Goal: Task Accomplishment & Management: Use online tool/utility

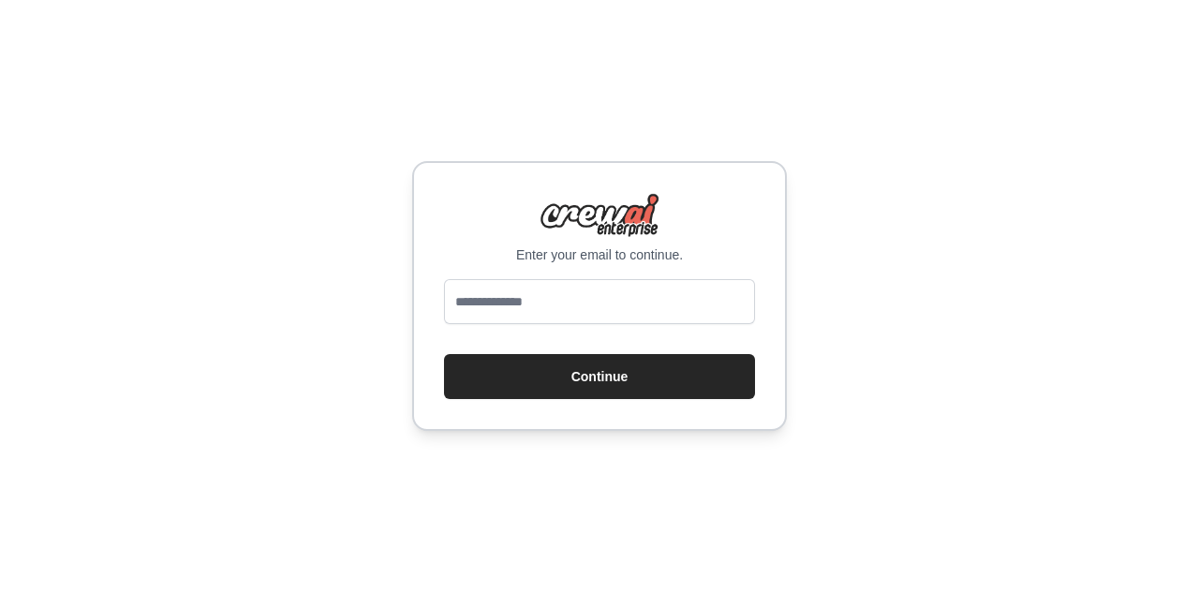
type input "**********"
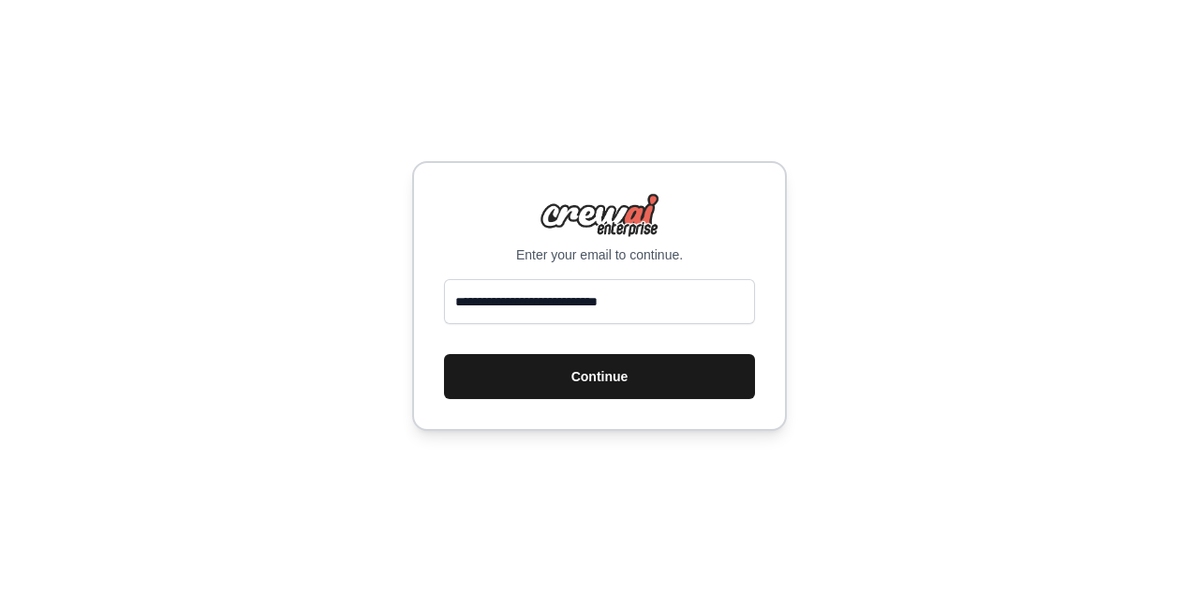
click at [637, 366] on button "Continue" at bounding box center [599, 376] width 311 height 45
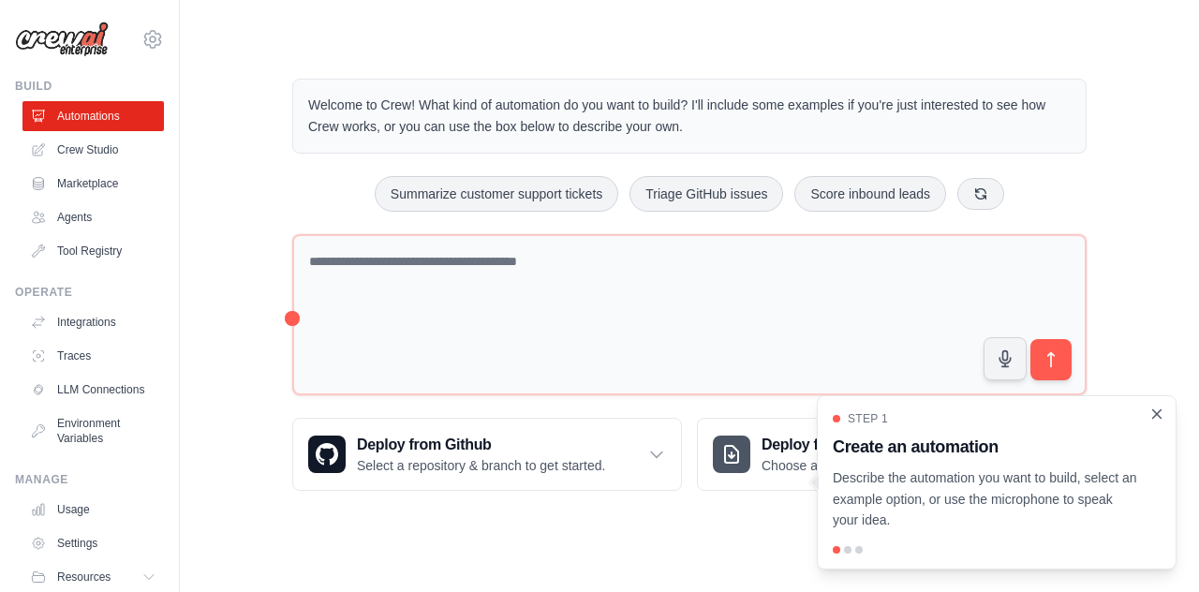
click at [1164, 413] on icon "Close walkthrough" at bounding box center [1156, 414] width 17 height 17
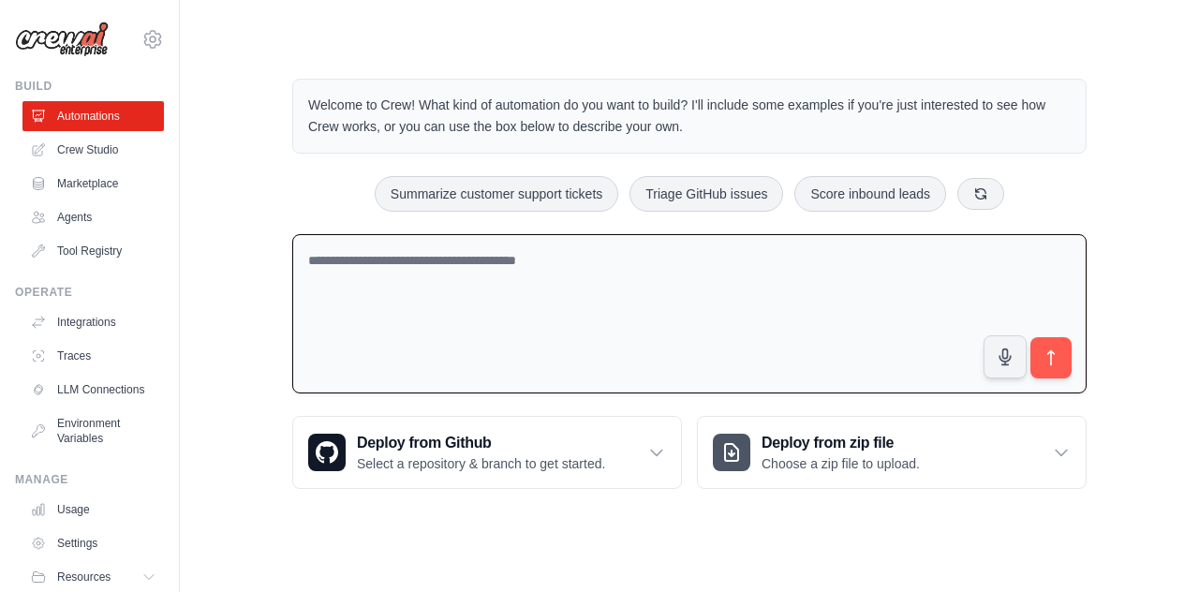
click at [598, 282] on textarea at bounding box center [689, 314] width 794 height 160
type textarea "**********"
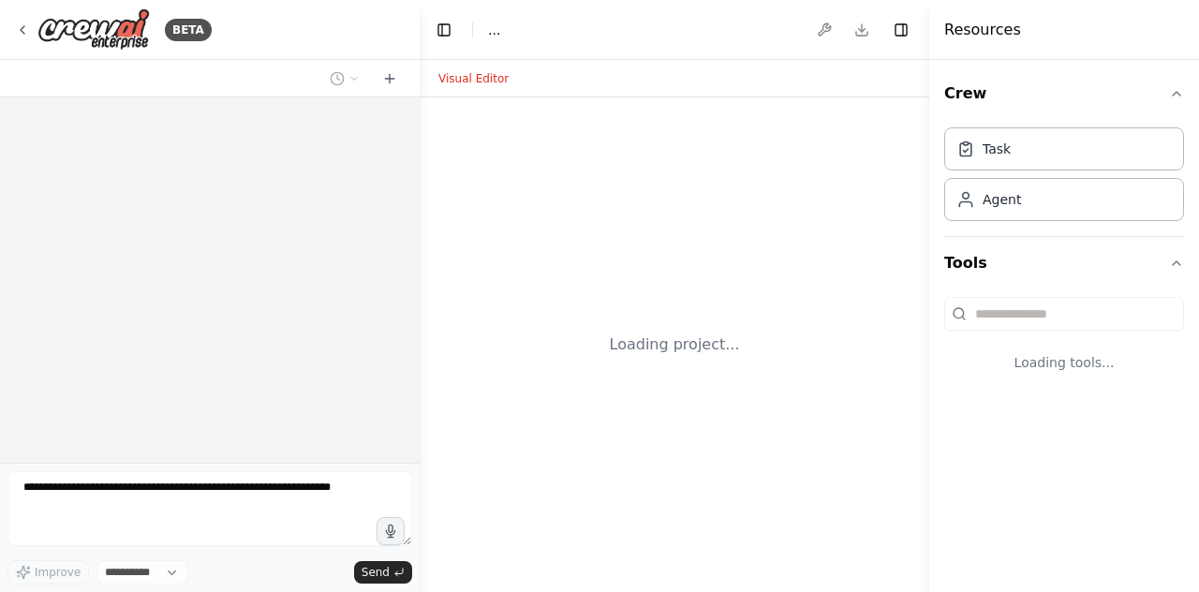
select select "****"
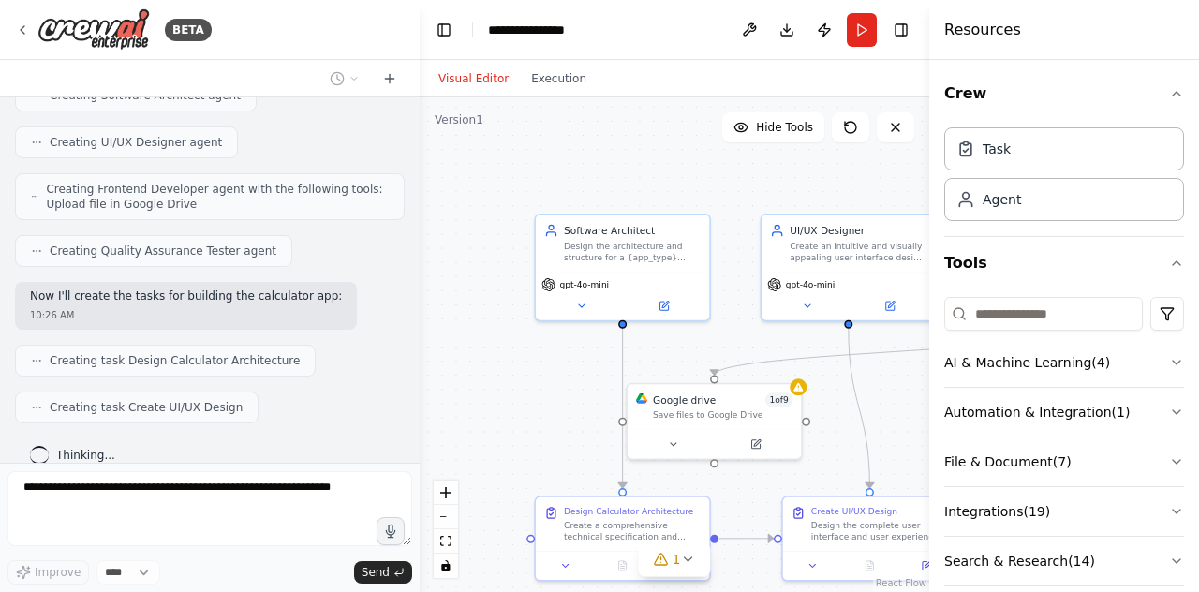
scroll to position [839, 0]
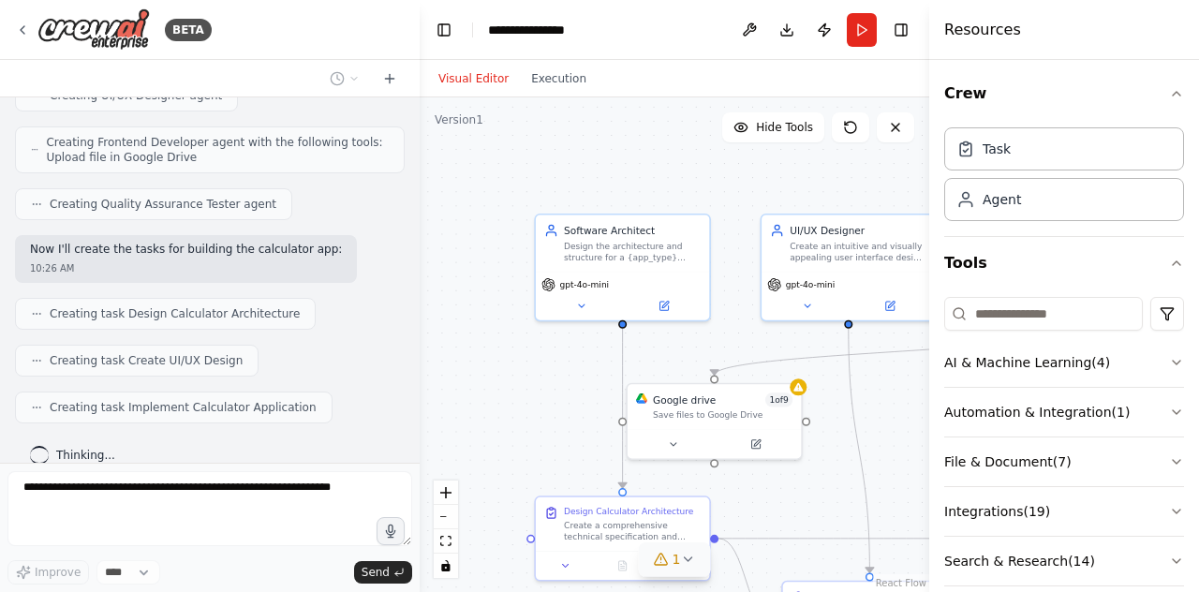
click at [669, 557] on icon at bounding box center [661, 559] width 15 height 15
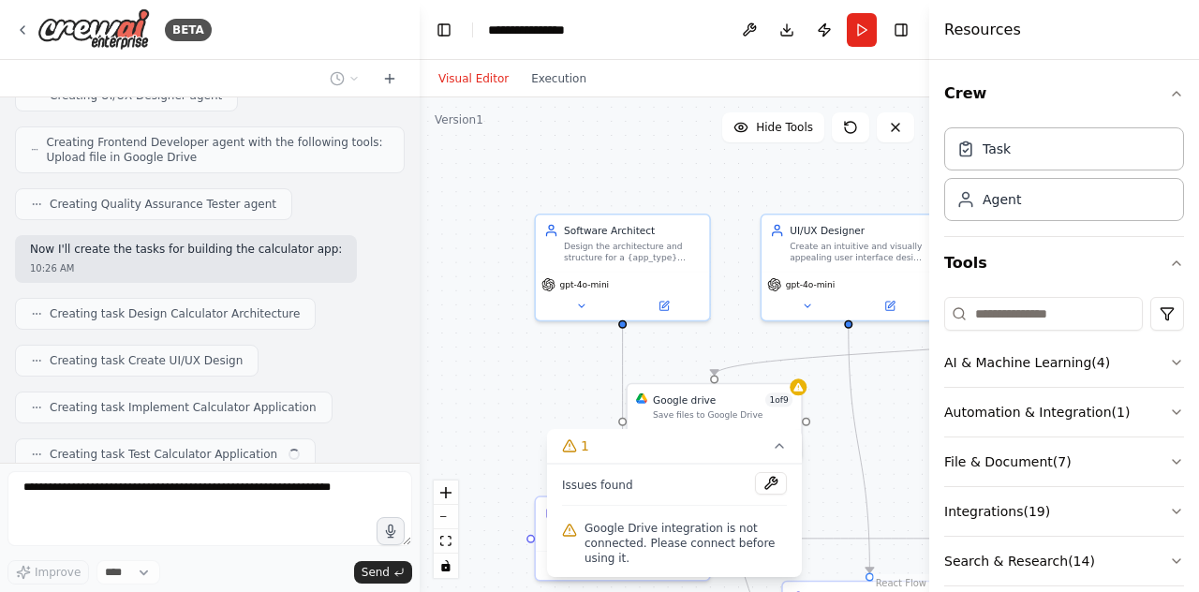
scroll to position [885, 0]
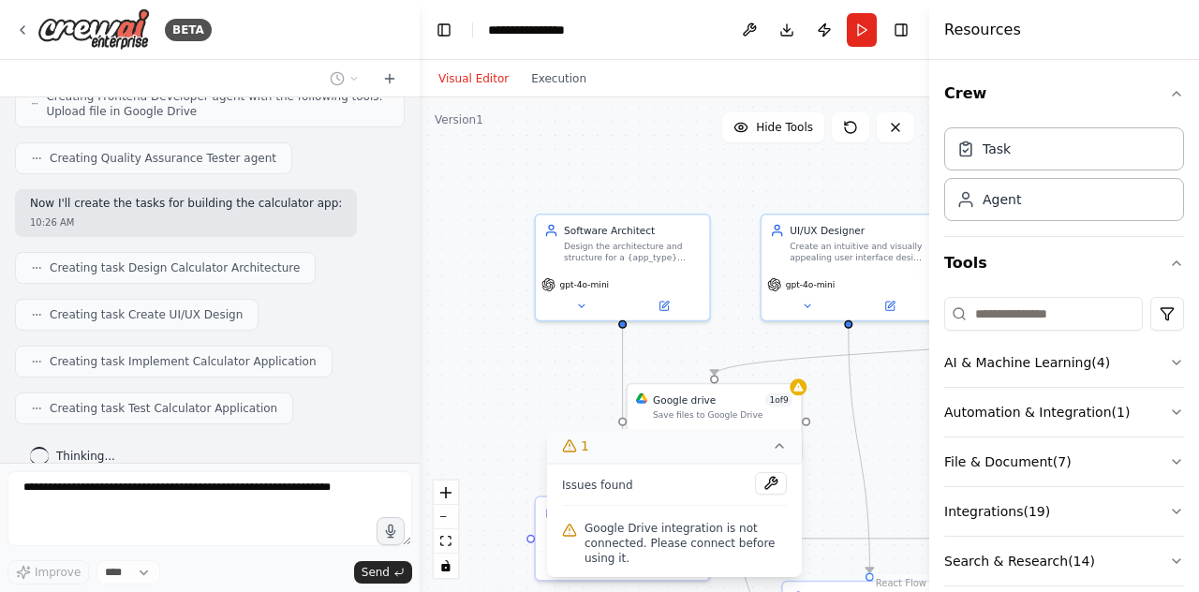
click at [776, 458] on button "1" at bounding box center [674, 446] width 255 height 35
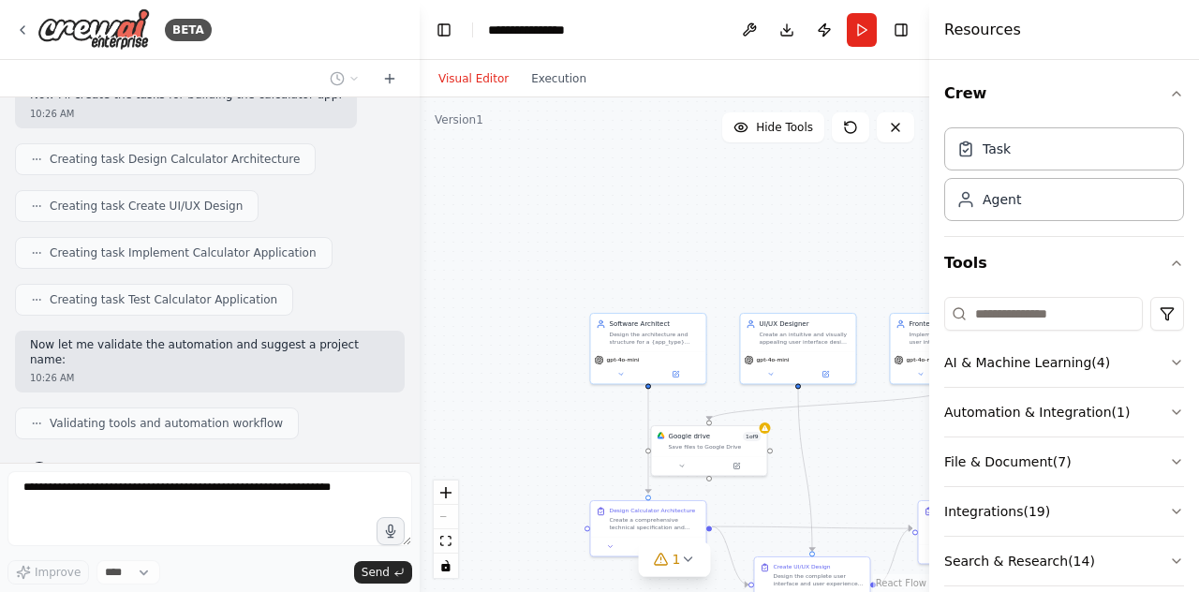
scroll to position [1040, 0]
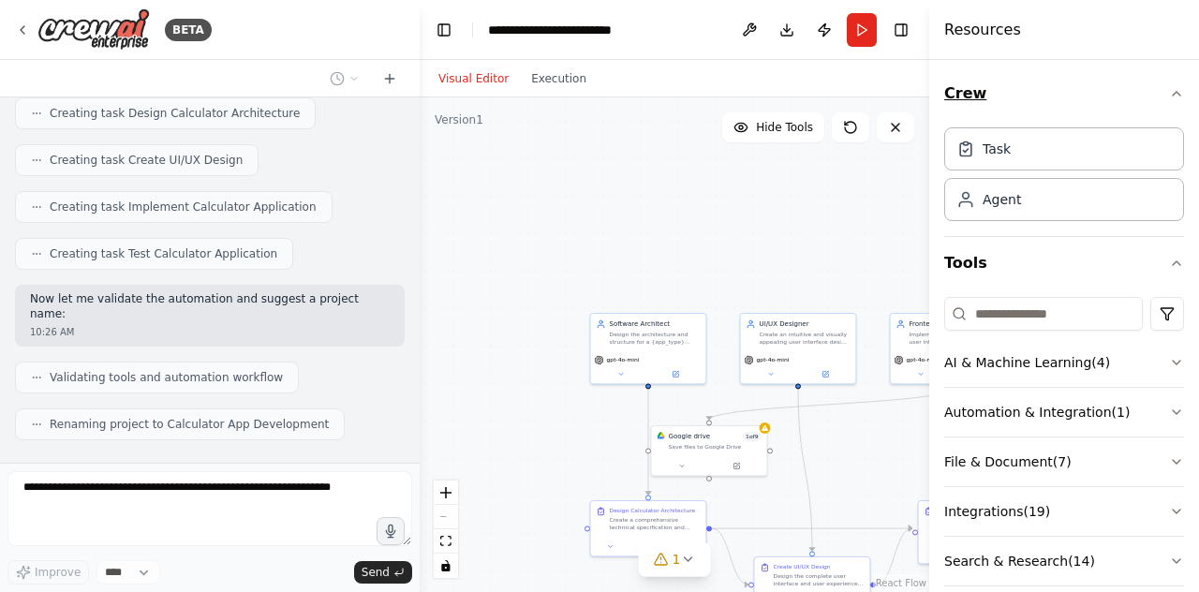
click at [1164, 108] on button "Crew" at bounding box center [1064, 93] width 240 height 52
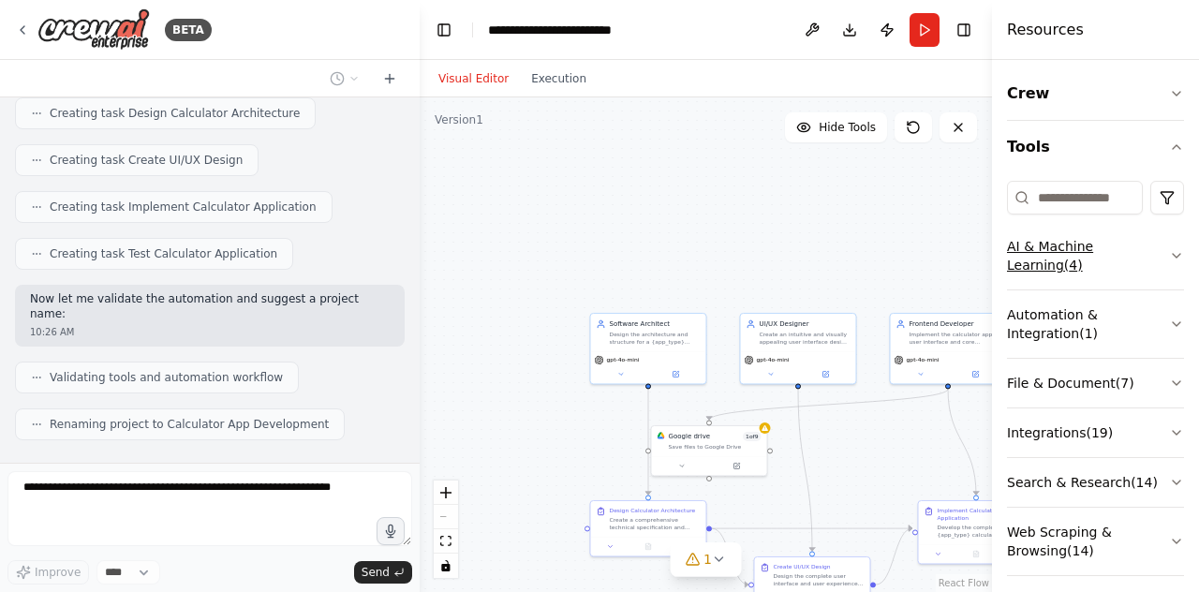
drag, startPoint x: 929, startPoint y: 204, endPoint x: 1172, endPoint y: 248, distance: 246.5
click at [1172, 248] on div "Resources Crew Tools AI & Machine Learning ( 4 ) Automation & Integration ( 1 )…" at bounding box center [1095, 296] width 207 height 592
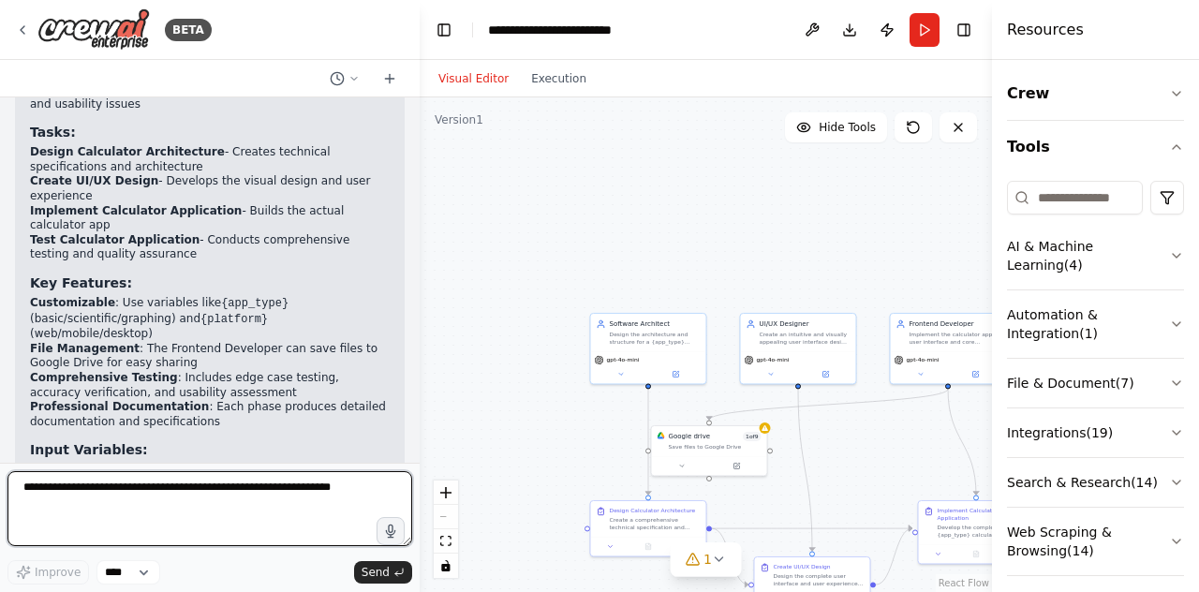
scroll to position [1725, 0]
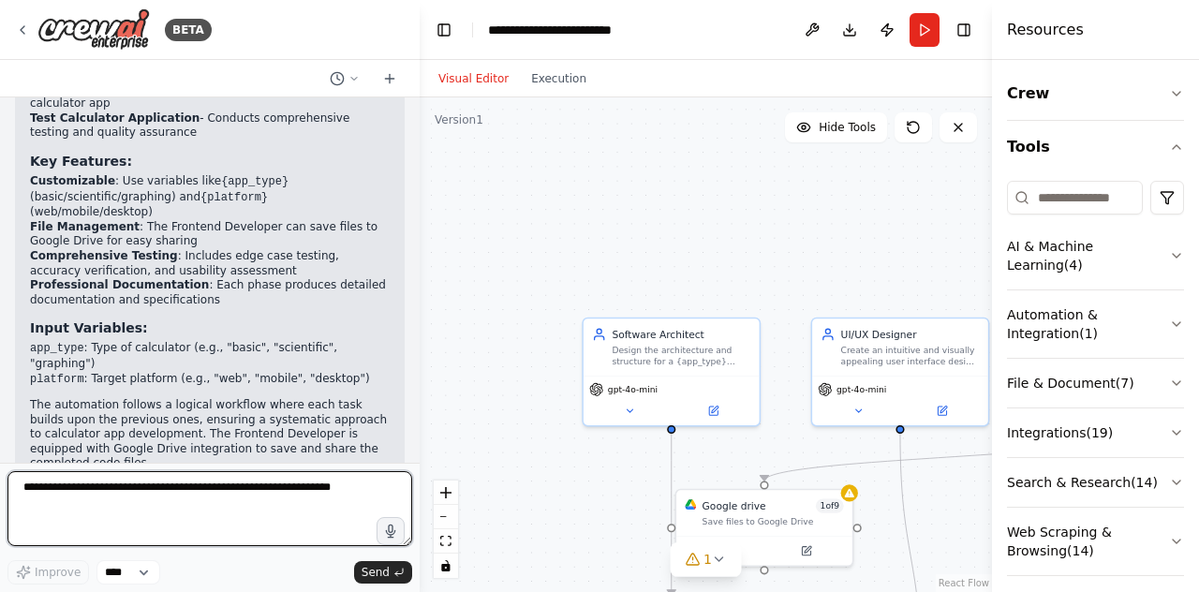
click at [221, 495] on textarea at bounding box center [209, 508] width 405 height 75
type textarea "**"
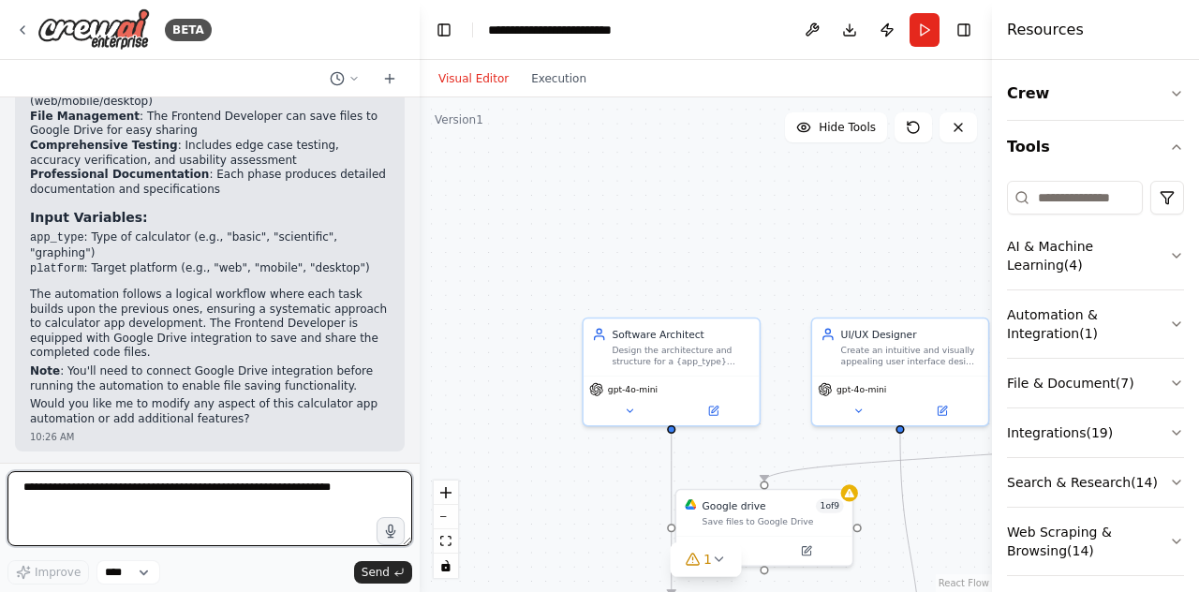
scroll to position [1943, 0]
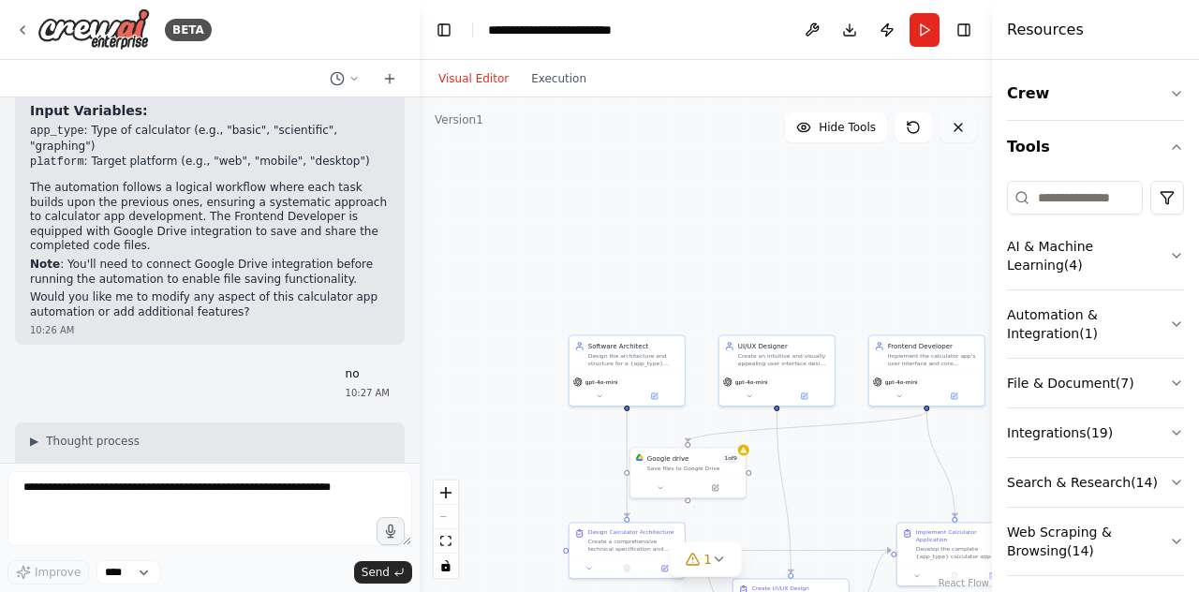
click at [968, 137] on button at bounding box center [957, 127] width 37 height 30
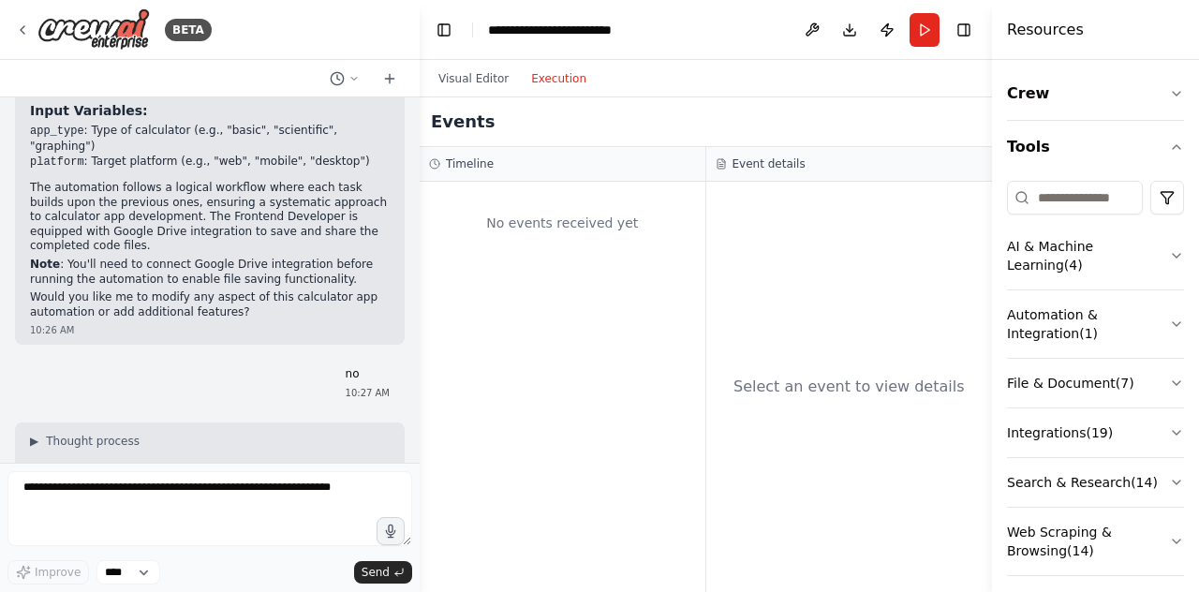
click at [554, 76] on button "Execution" at bounding box center [559, 78] width 78 height 22
click at [1176, 91] on icon "button" at bounding box center [1176, 93] width 15 height 15
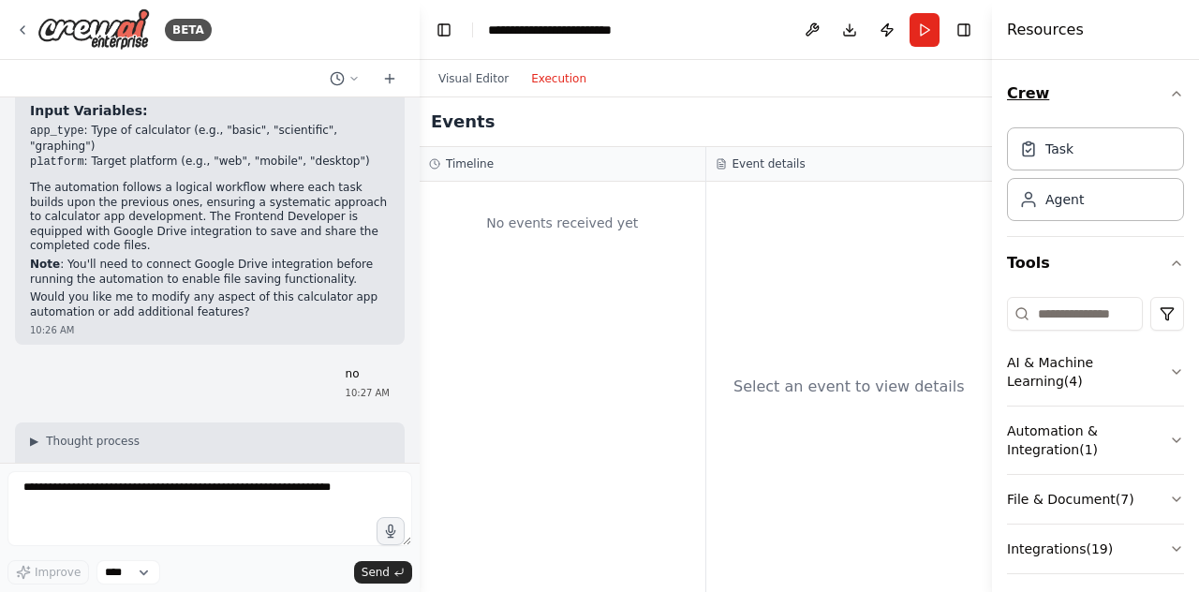
click at [1176, 91] on div "Crew Task Agent Tools AI & Machine Learning ( 4 ) Automation & Integration ( 1 …" at bounding box center [1095, 326] width 207 height 532
click at [931, 16] on button "Run" at bounding box center [924, 30] width 30 height 34
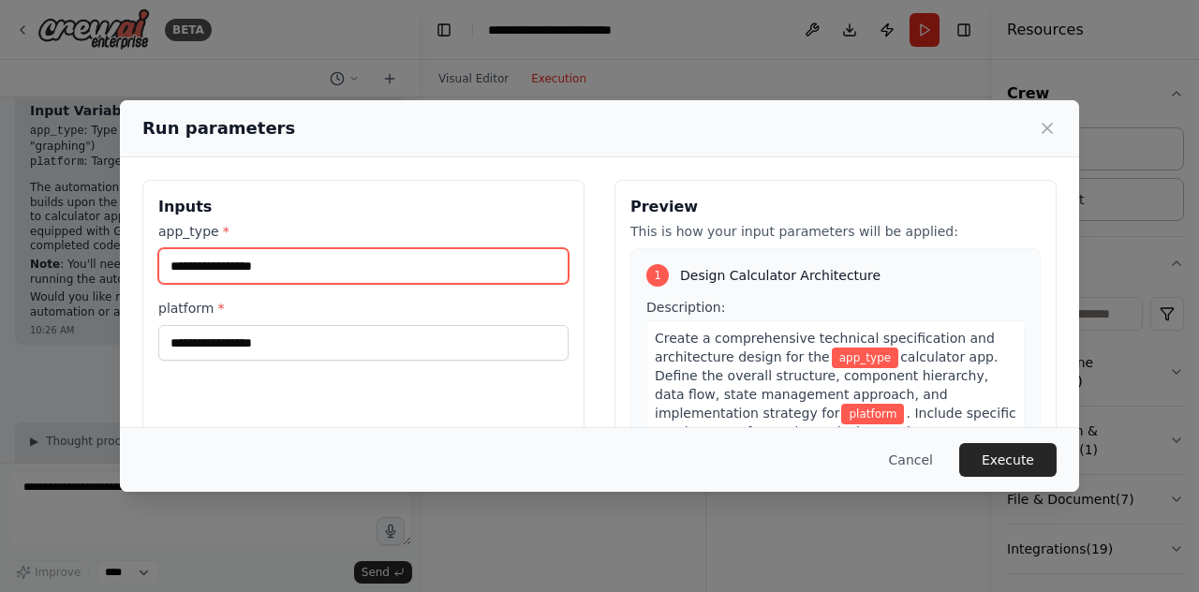
click at [371, 259] on input "app_type *" at bounding box center [363, 266] width 410 height 36
type input "**********"
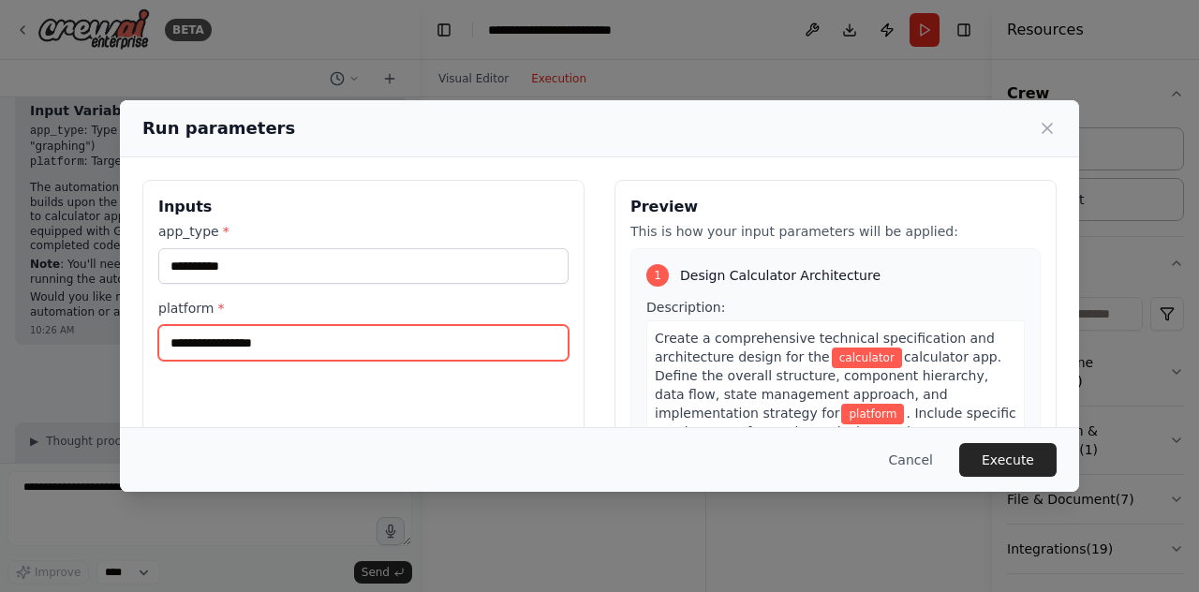
click at [481, 356] on input "platform *" at bounding box center [363, 343] width 410 height 36
type input "**********"
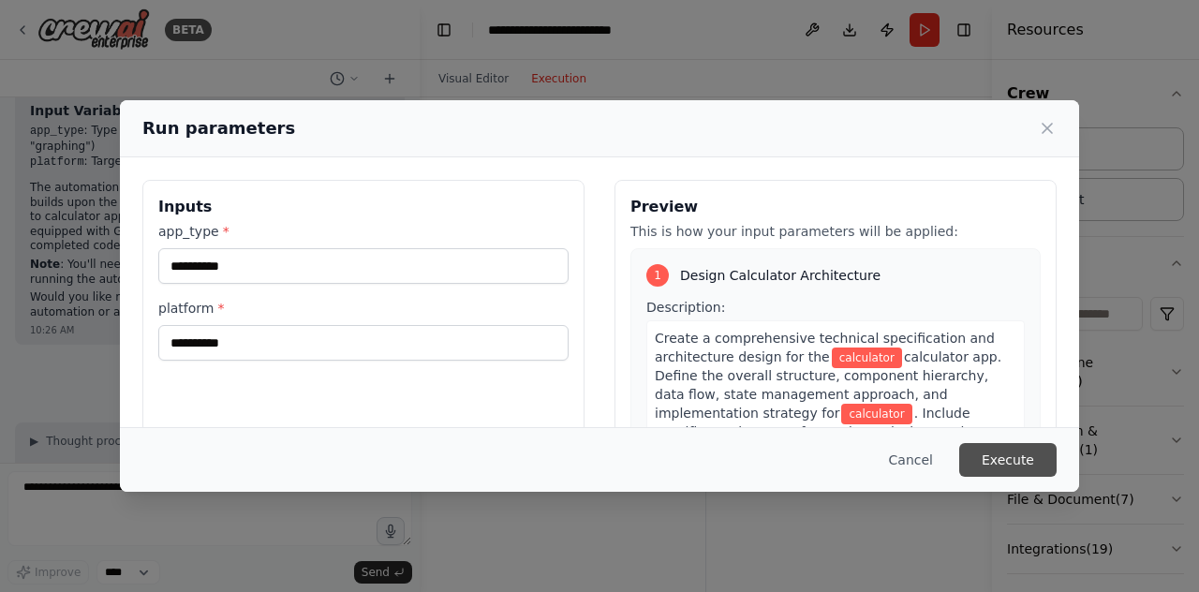
click at [1008, 460] on button "Execute" at bounding box center [1007, 460] width 97 height 34
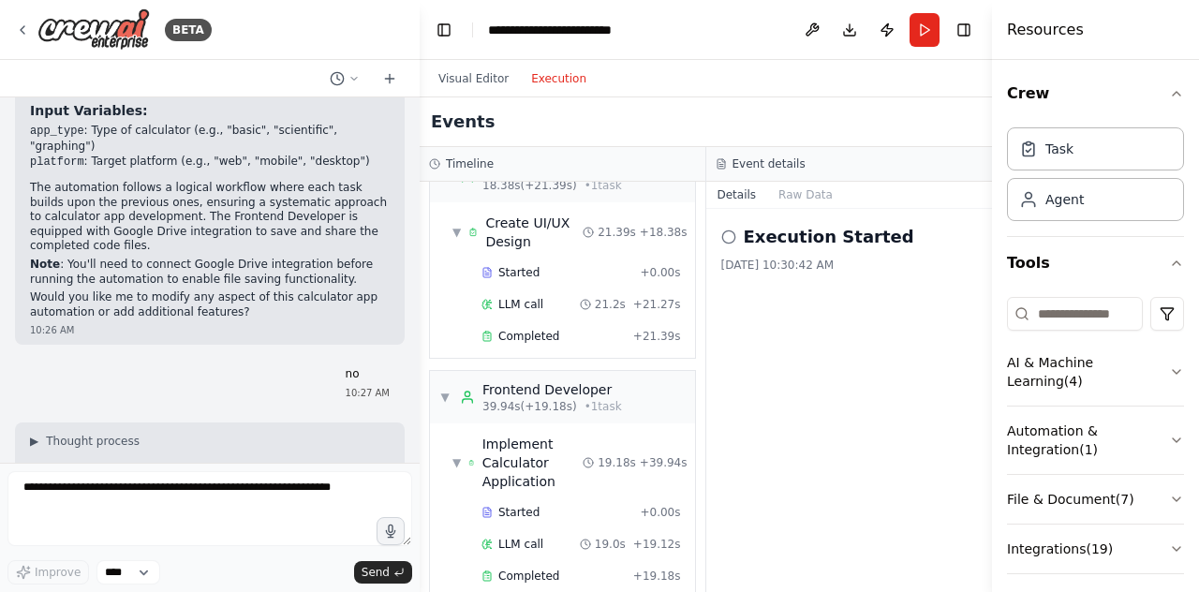
scroll to position [551, 0]
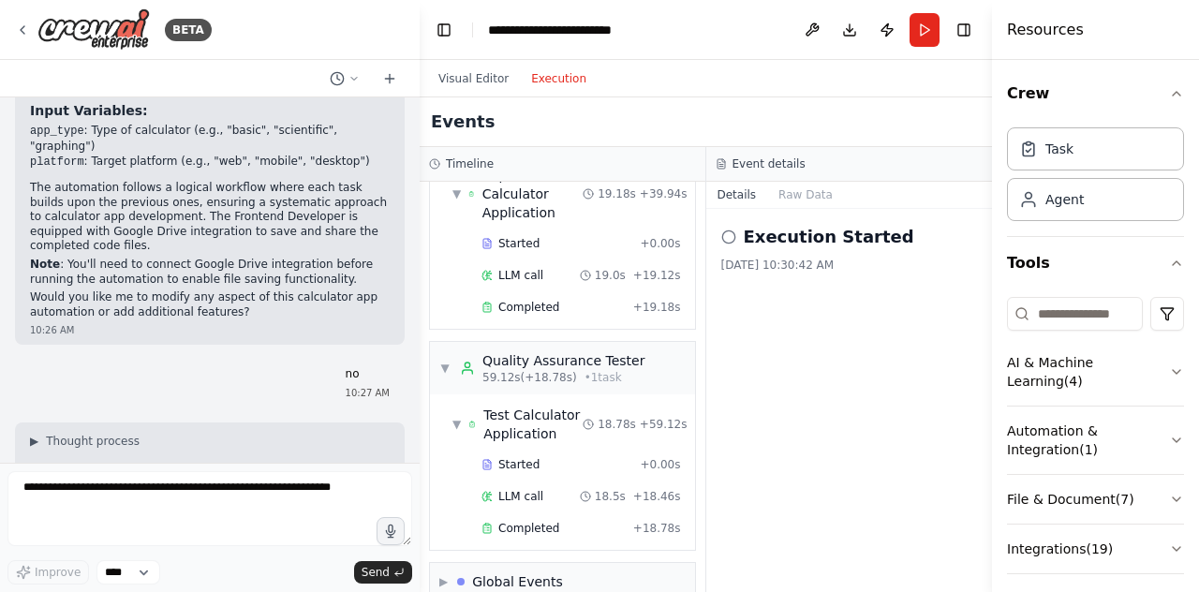
click at [730, 236] on icon at bounding box center [728, 236] width 15 height 15
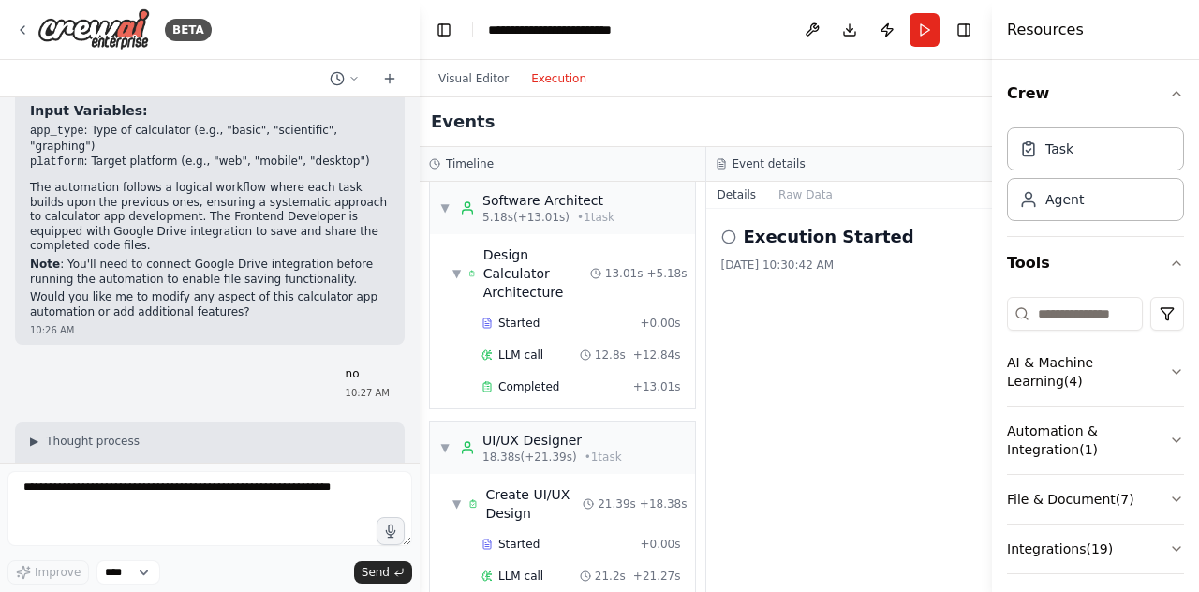
scroll to position [0, 0]
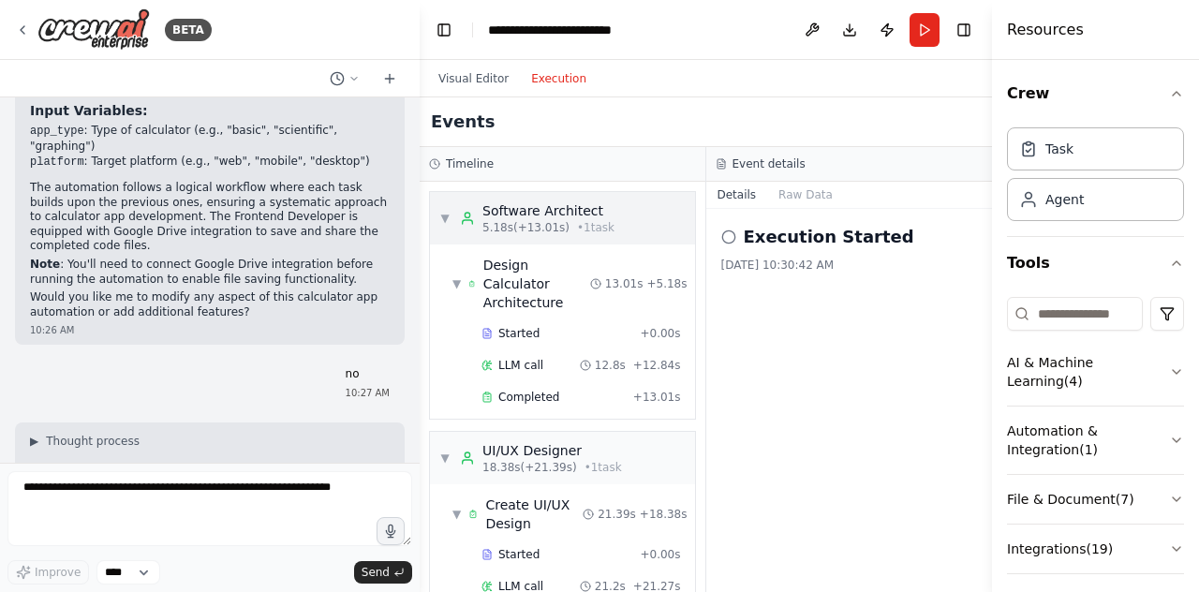
click at [440, 203] on div "▼ Software Architect 5.18s (+13.01s) • 1 task" at bounding box center [526, 218] width 175 height 34
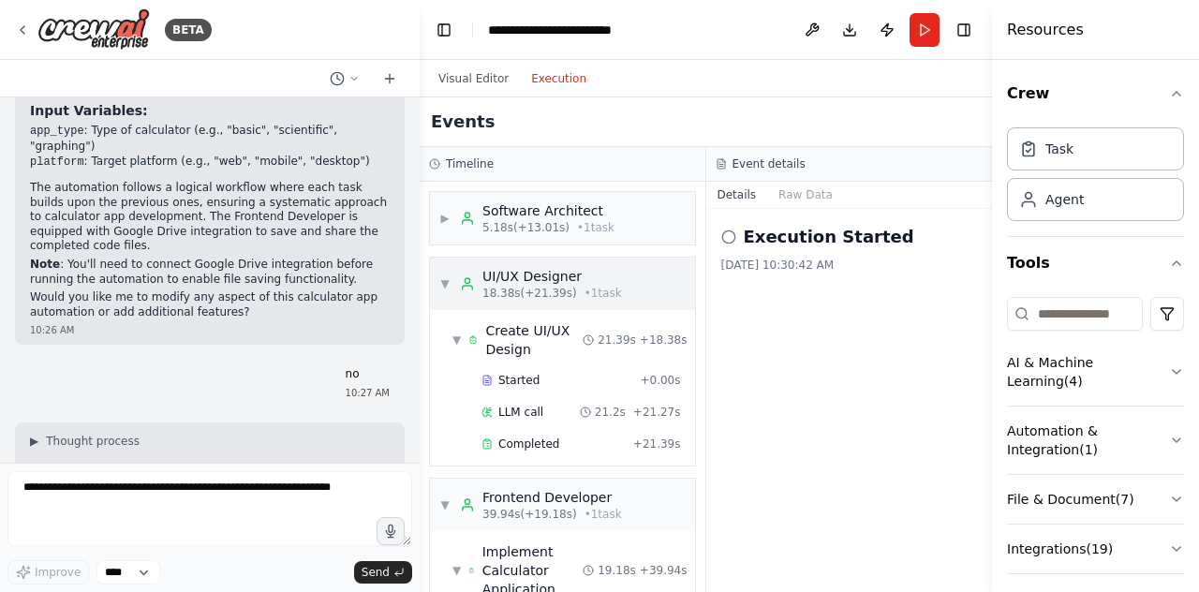
click at [453, 278] on div "▼ UI/UX Designer 18.38s (+21.39s) • 1 task" at bounding box center [530, 284] width 183 height 34
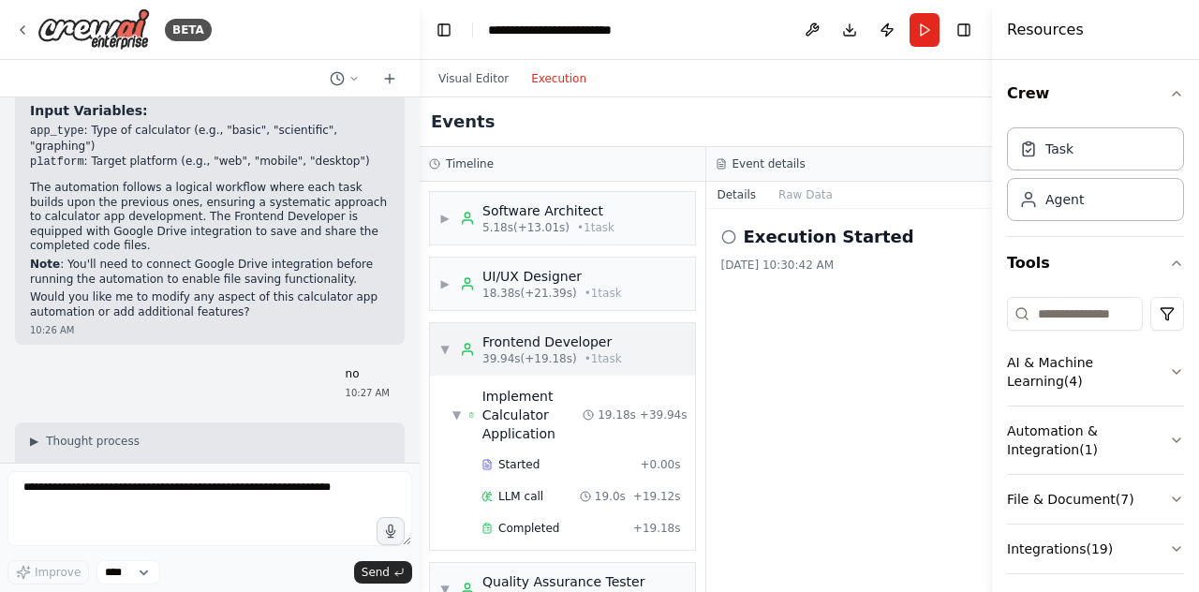
click at [454, 335] on div "▼ Frontend Developer 39.94s (+19.18s) • 1 task" at bounding box center [530, 349] width 183 height 34
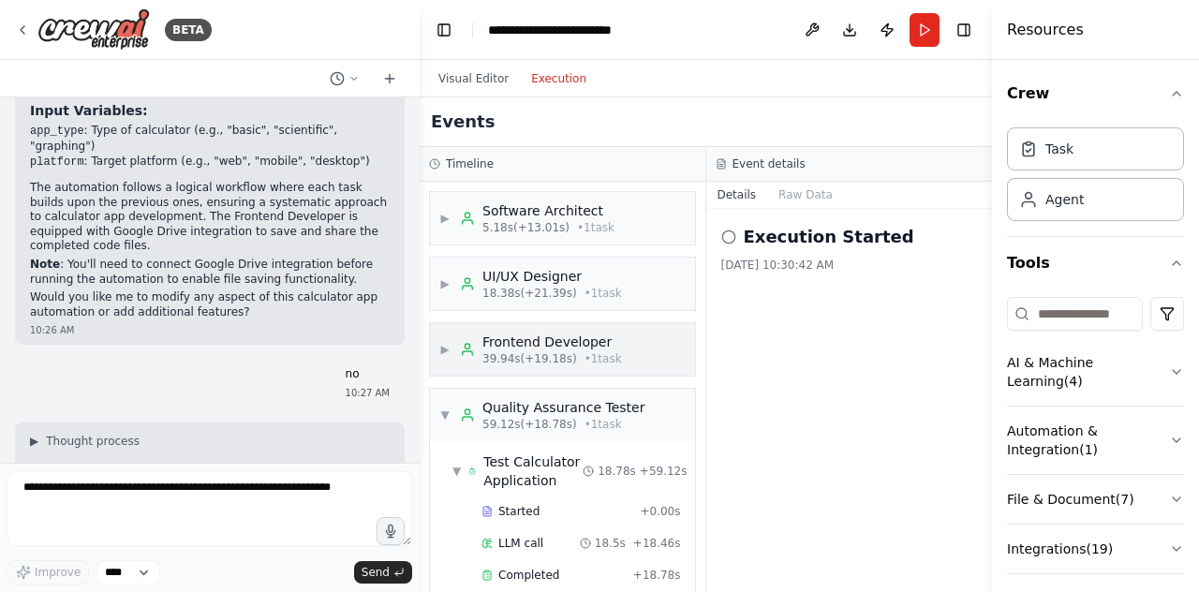
click at [454, 335] on div "▶ Frontend Developer 39.94s (+19.18s) • 1 task" at bounding box center [530, 349] width 183 height 34
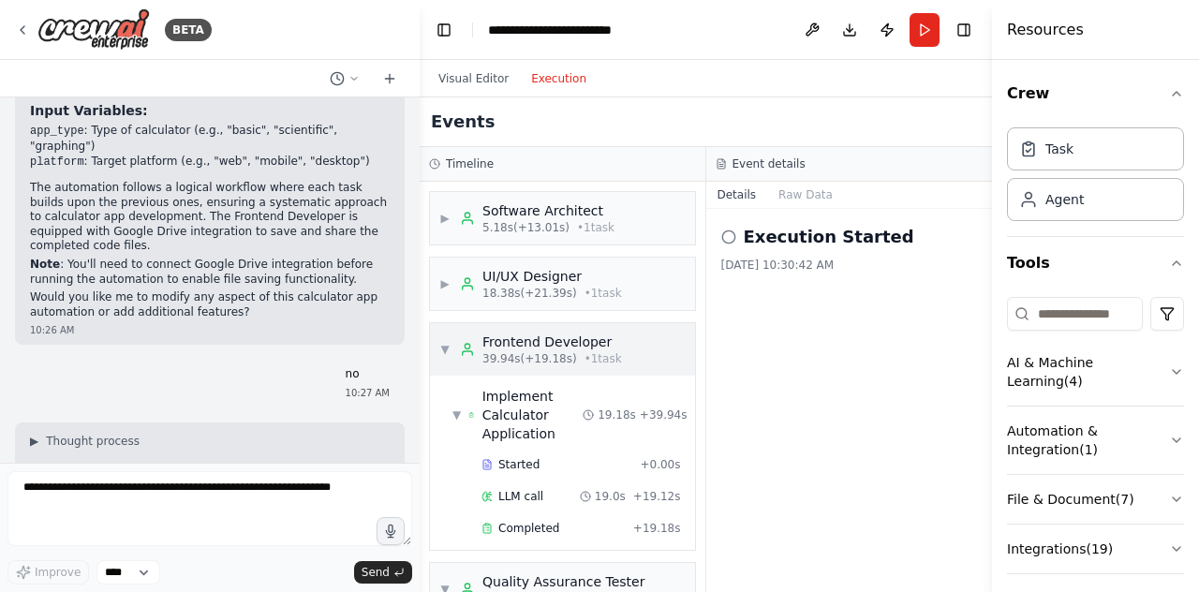
click at [454, 335] on div "▼ Frontend Developer 39.94s (+19.18s) • 1 task" at bounding box center [530, 349] width 183 height 34
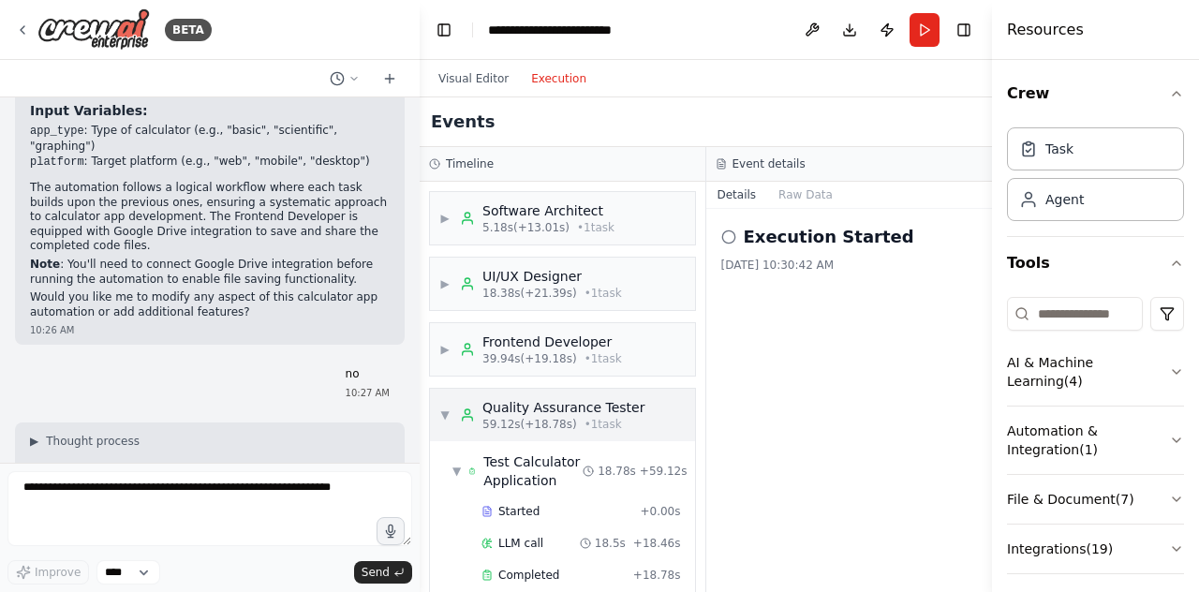
click at [446, 407] on span "▼" at bounding box center [444, 414] width 11 height 15
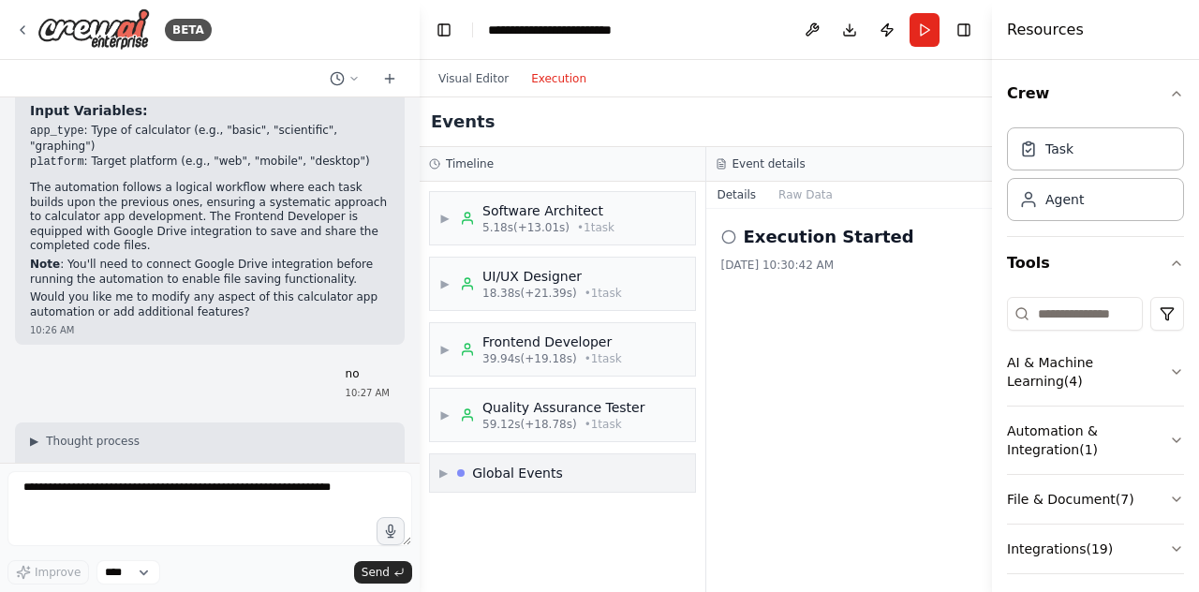
click at [448, 472] on span "▶" at bounding box center [443, 472] width 8 height 15
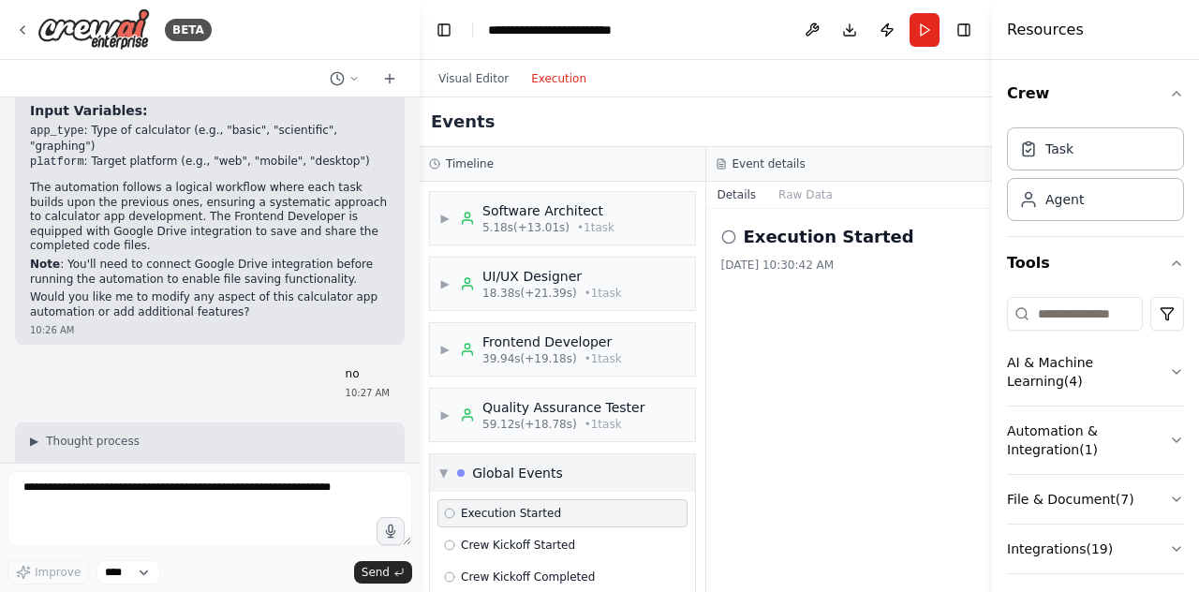
click at [451, 472] on div "▼ Global Events" at bounding box center [501, 473] width 124 height 19
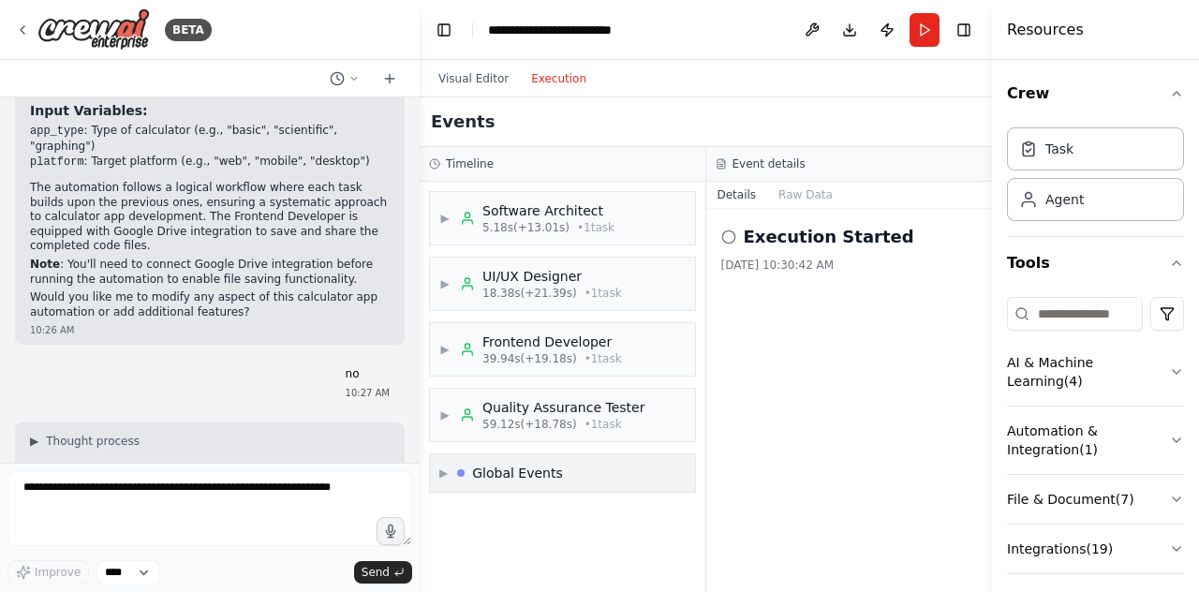
click at [448, 472] on span "▶" at bounding box center [443, 472] width 8 height 15
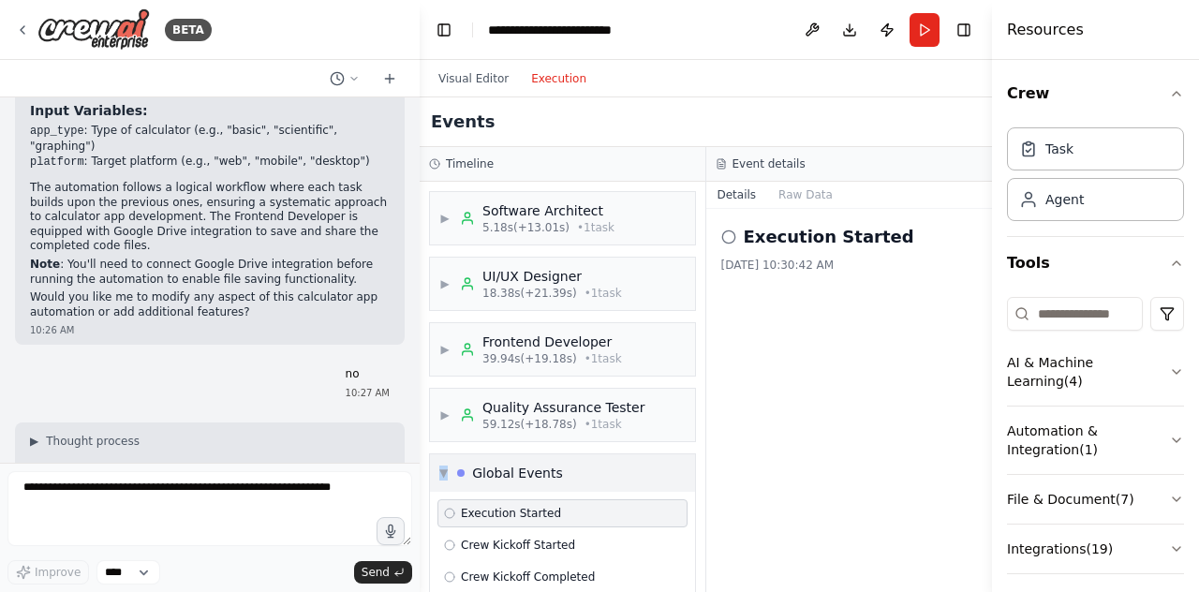
scroll to position [53, 0]
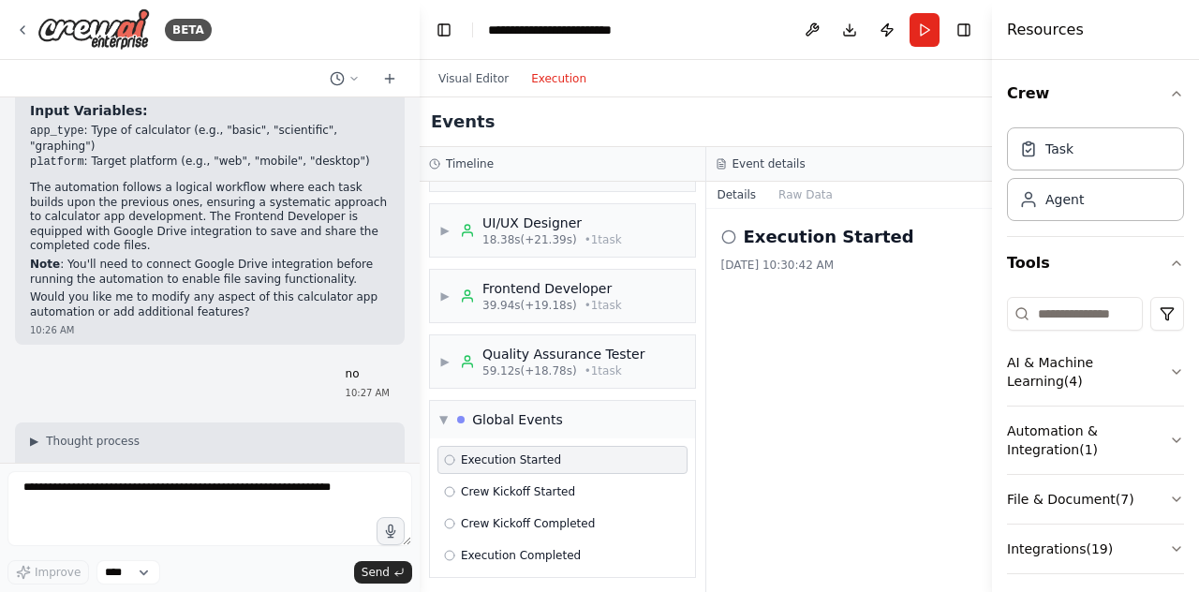
click at [470, 461] on span "Execution Started" at bounding box center [511, 459] width 100 height 15
click at [472, 487] on span "Crew Kickoff Started" at bounding box center [518, 491] width 114 height 15
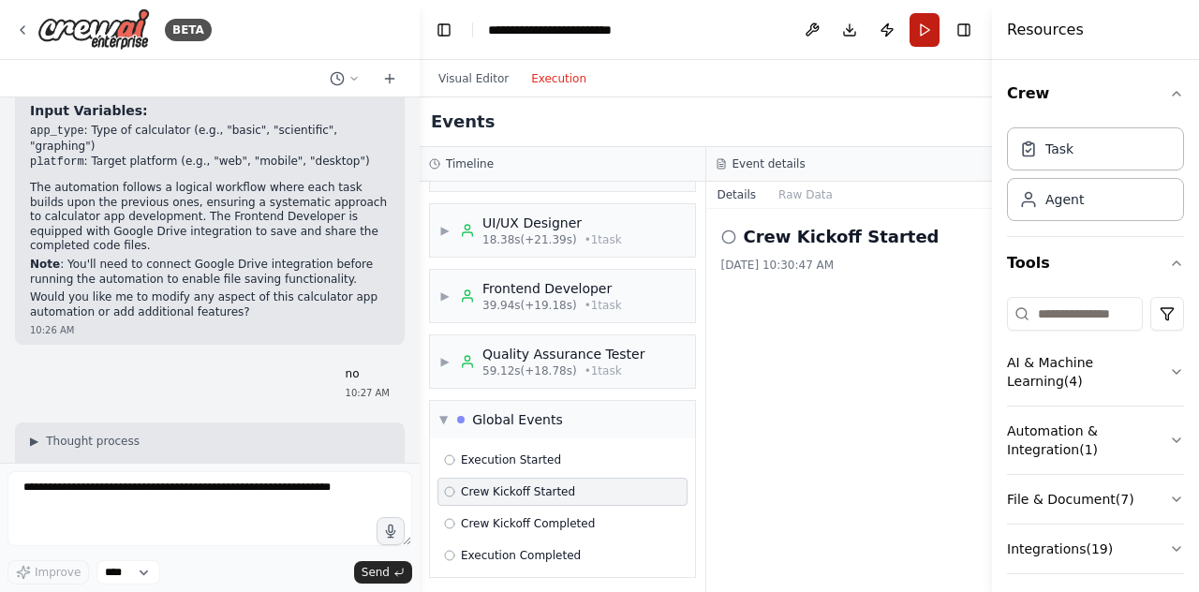
click at [924, 31] on button "Run" at bounding box center [924, 30] width 30 height 34
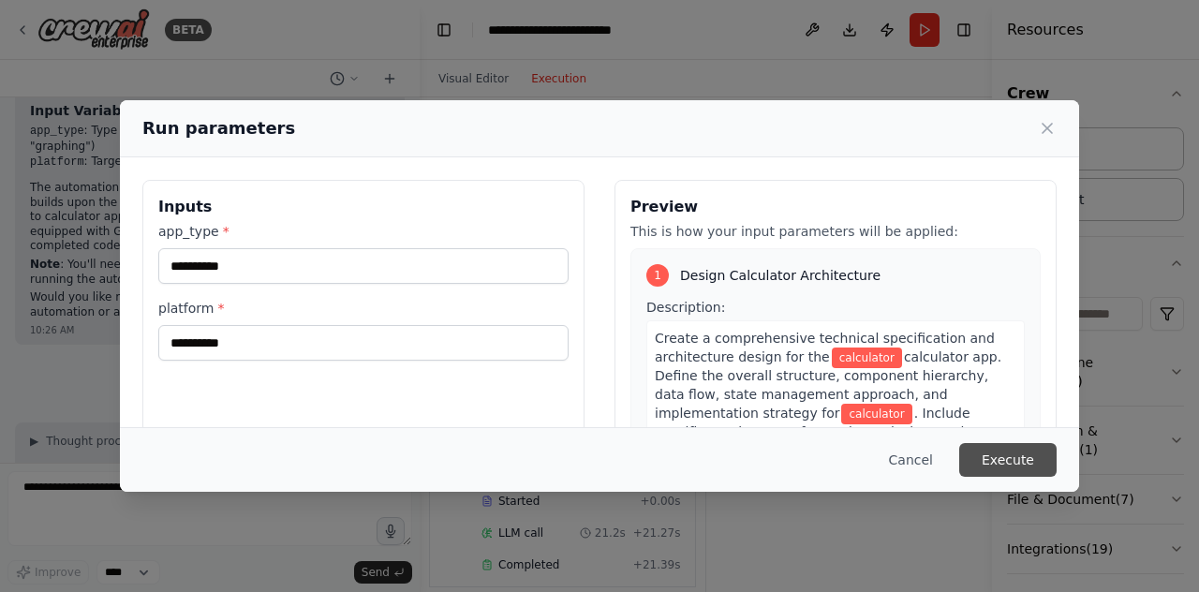
click at [1018, 456] on button "Execute" at bounding box center [1007, 460] width 97 height 34
